Goal: Find specific fact: Find specific fact

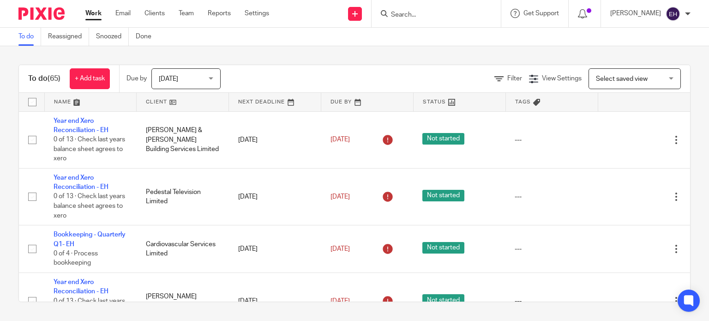
click at [423, 16] on input "Search" at bounding box center [431, 15] width 83 height 8
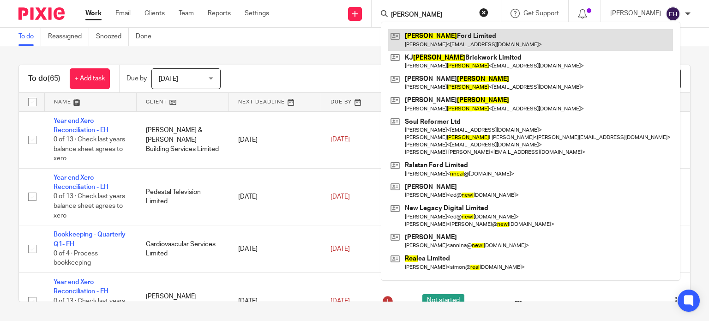
type input "neal"
click at [434, 47] on link at bounding box center [530, 39] width 285 height 21
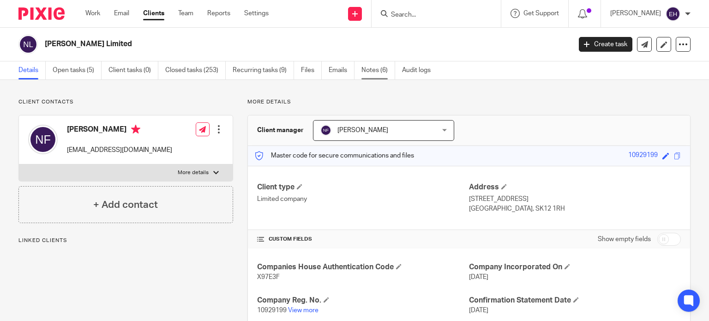
click at [363, 74] on link "Notes (6)" at bounding box center [378, 70] width 34 height 18
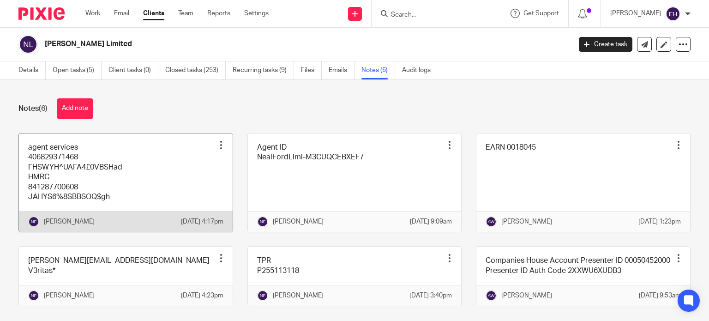
click at [177, 175] on link at bounding box center [126, 182] width 214 height 99
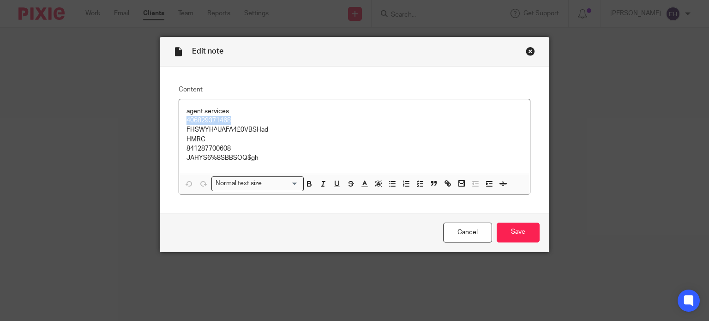
drag, startPoint x: 240, startPoint y: 120, endPoint x: 173, endPoint y: 122, distance: 66.5
click at [173, 122] on div "Content agent services 406829371468 FHSWYH^UAFA4£0VBSHad HMRC 841287700608 JAHY…" at bounding box center [354, 139] width 389 height 146
copy p "406829371468"
drag, startPoint x: 264, startPoint y: 130, endPoint x: 179, endPoint y: 134, distance: 85.0
click at [179, 134] on div "agent services 406829371468 FHSWYH^UAFA4£0VBSHad HMRC 841287700608 JAHYS6%8SBBS…" at bounding box center [354, 136] width 351 height 75
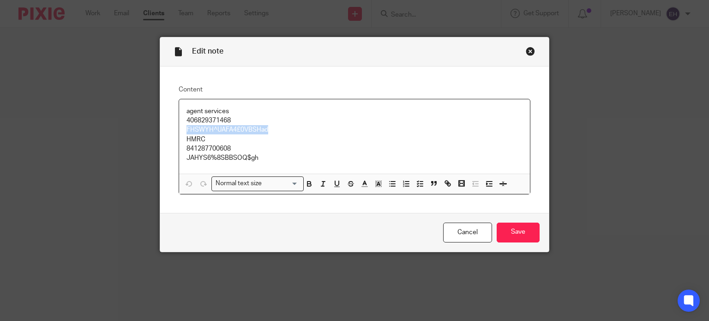
copy p "FHSWYH^UAFA4£0VBSHad"
click at [529, 51] on div "Close this dialog window" at bounding box center [529, 51] width 9 height 9
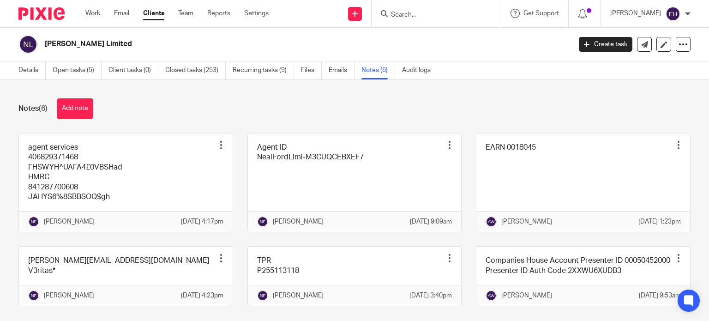
click at [447, 17] on input "Search" at bounding box center [431, 15] width 83 height 8
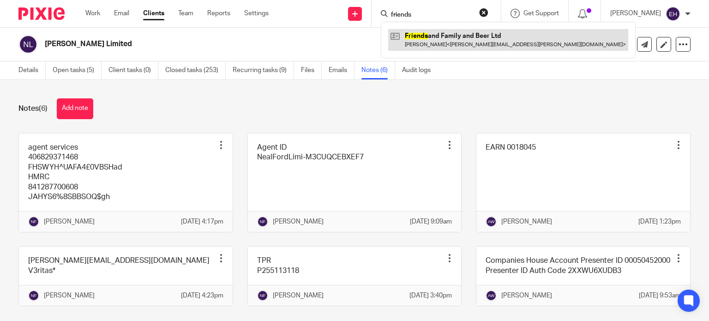
type input "friends"
click at [465, 37] on link at bounding box center [508, 39] width 240 height 21
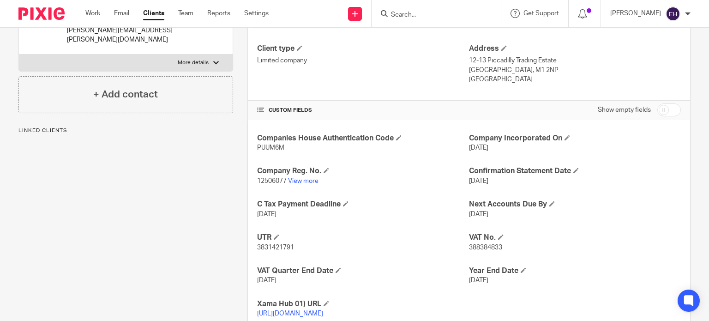
scroll to position [177, 0]
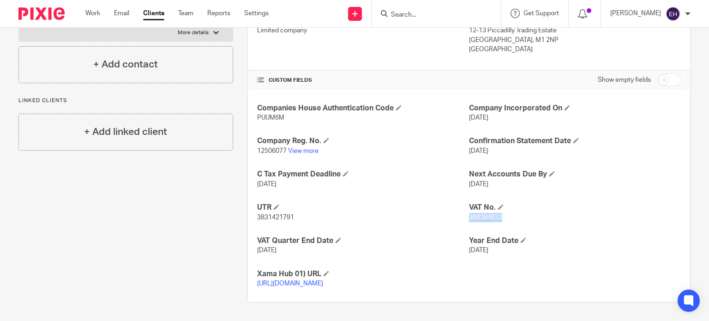
drag, startPoint x: 500, startPoint y: 208, endPoint x: 465, endPoint y: 211, distance: 34.3
click at [469, 213] on p "388384833" at bounding box center [575, 217] width 212 height 9
copy span "388384833"
